Goal: Task Accomplishment & Management: Use online tool/utility

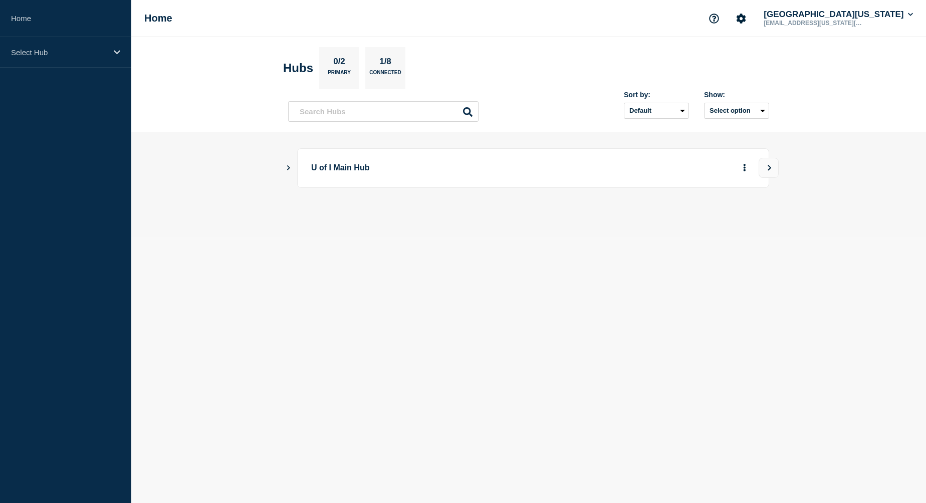
click at [338, 170] on p "U of I Main Hub" at bounding box center [449, 168] width 277 height 19
click at [292, 170] on div "U of I Main Hub" at bounding box center [528, 168] width 481 height 40
click at [288, 170] on icon "Show Connected Hubs" at bounding box center [288, 167] width 7 height 5
click at [545, 221] on div "affected" at bounding box center [541, 219] width 8 height 8
click at [359, 213] on p "Illinois" at bounding box center [403, 219] width 157 height 20
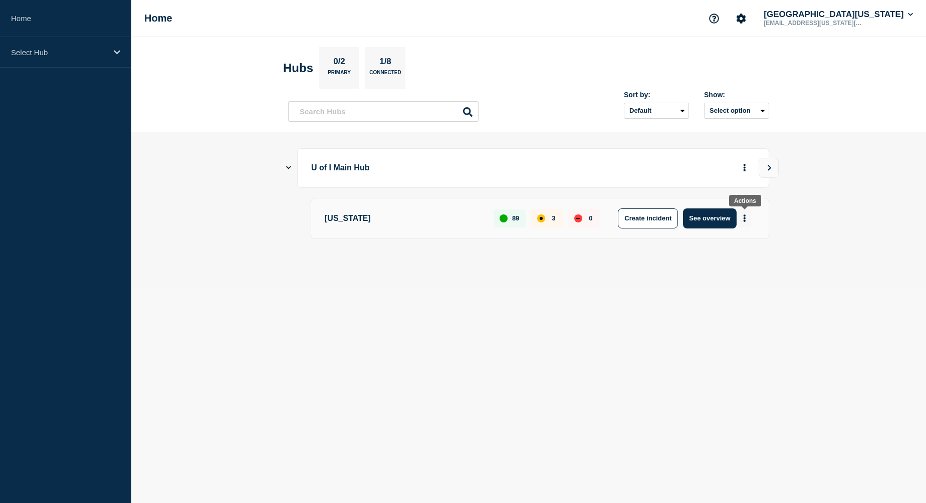
click at [748, 221] on button "More actions" at bounding box center [744, 218] width 13 height 19
click at [91, 43] on div "Select Hub" at bounding box center [65, 52] width 131 height 31
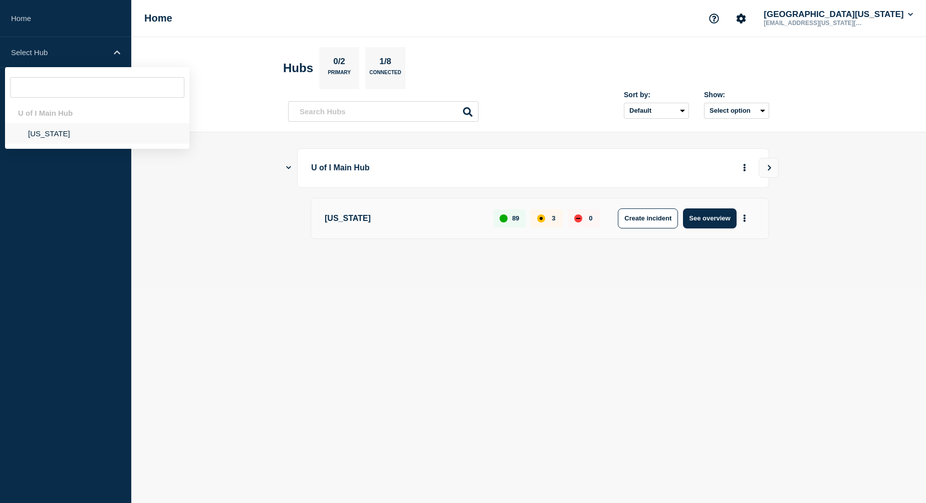
click at [41, 139] on li "Illinois" at bounding box center [97, 133] width 184 height 21
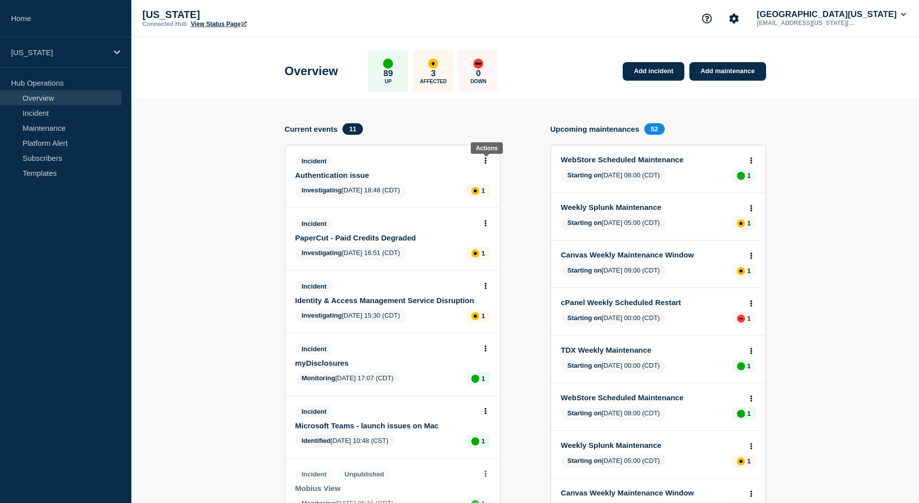
click at [487, 165] on button at bounding box center [485, 161] width 9 height 9
click at [476, 205] on link "Update incident" at bounding box center [485, 201] width 49 height 8
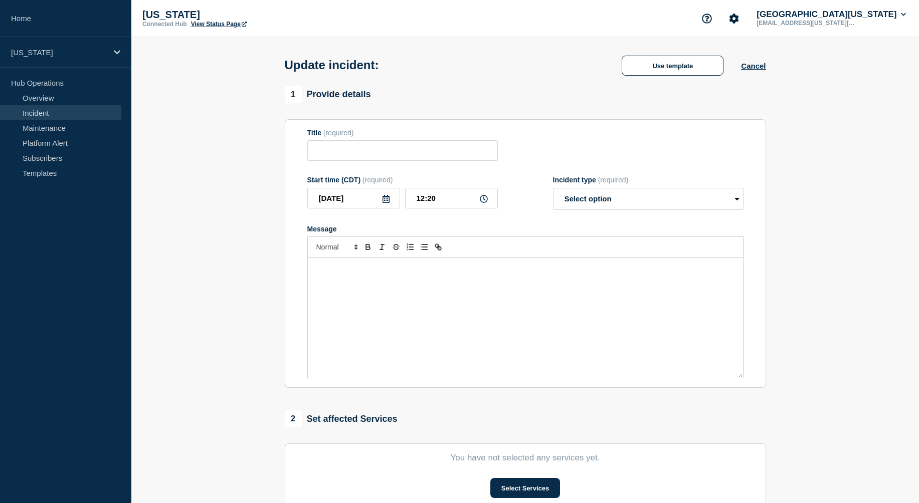
type input "Authentication issue"
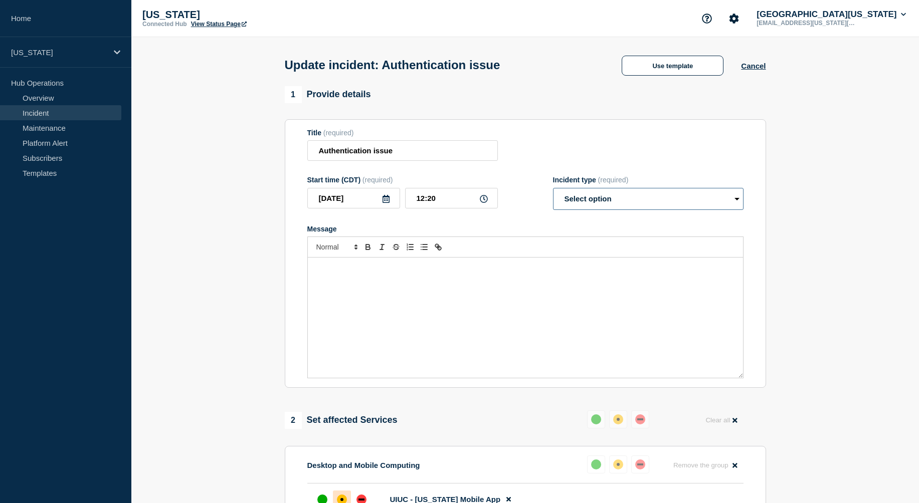
select select "monitoring"
click option "Monitoring" at bounding box center [0, 0] width 0 height 0
click at [360, 299] on div "Message" at bounding box center [525, 318] width 435 height 120
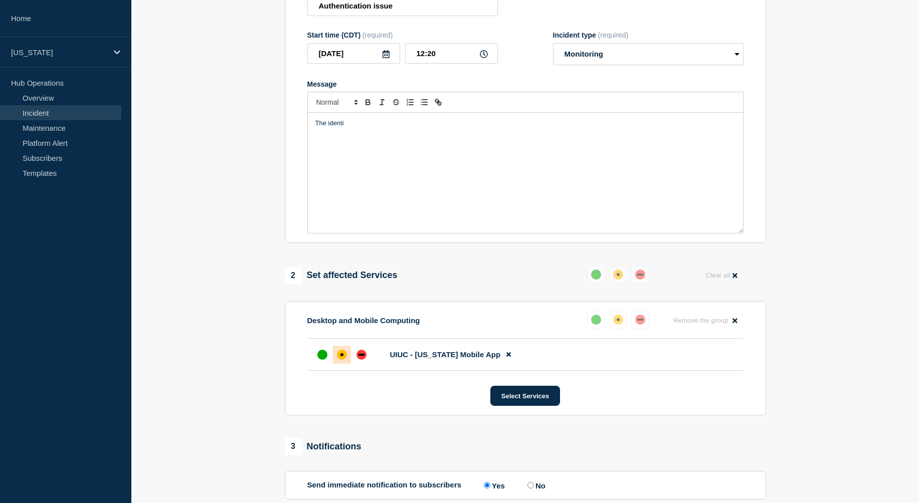
scroll to position [88, 0]
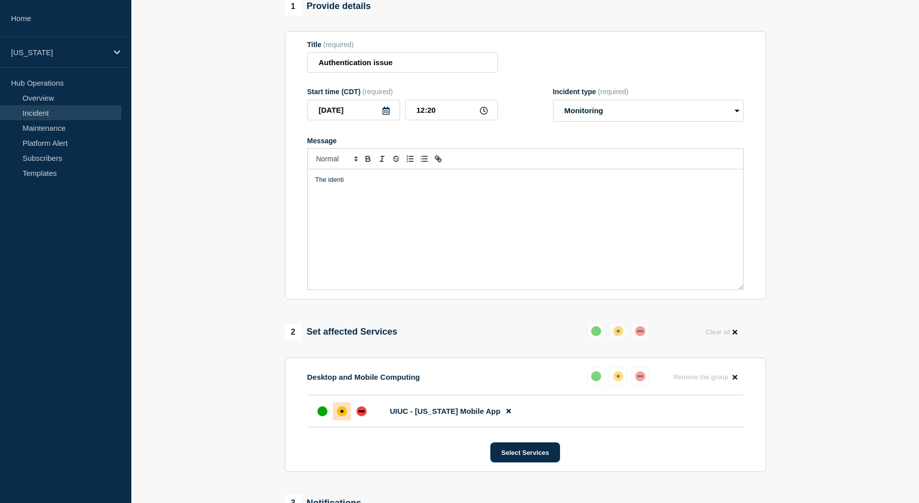
click at [482, 244] on div "The identi" at bounding box center [525, 229] width 435 height 120
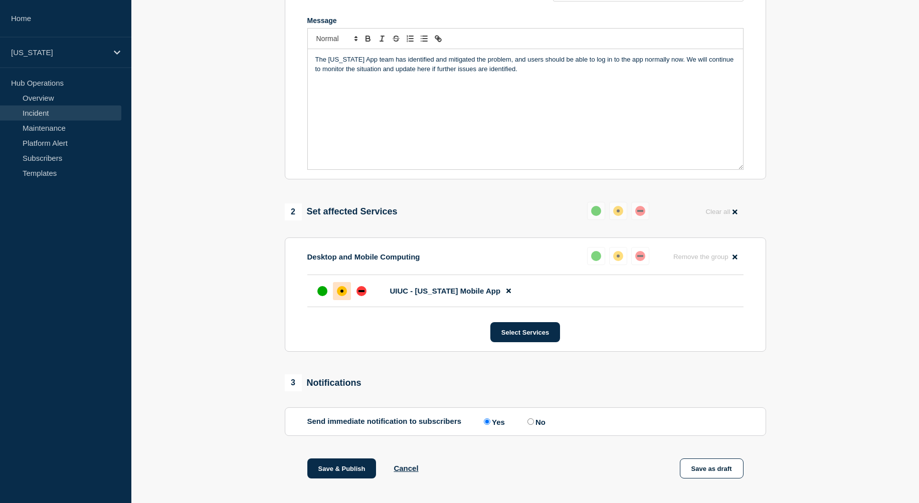
scroll to position [327, 0]
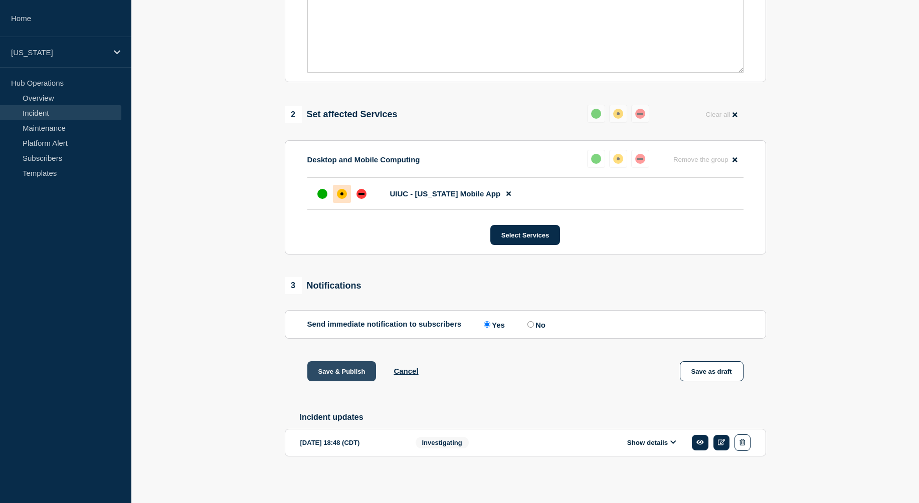
click at [345, 371] on button "Save & Publish" at bounding box center [341, 371] width 69 height 20
